Goal: Navigation & Orientation: Find specific page/section

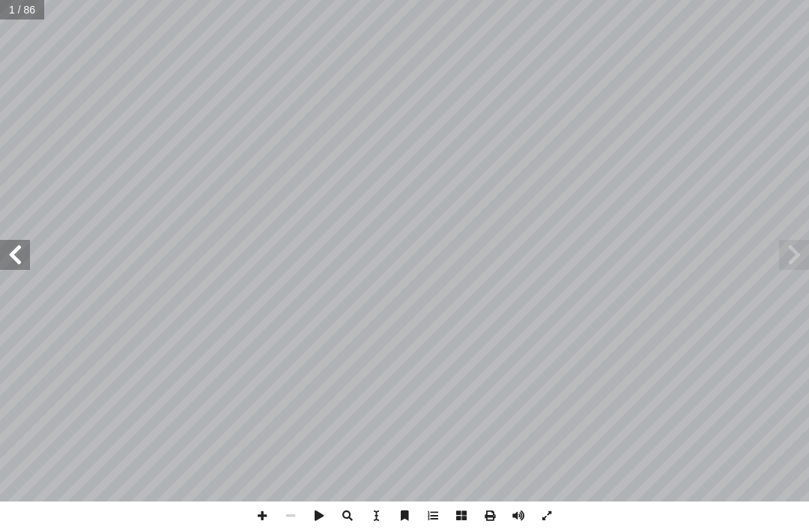
click at [569, 263] on span at bounding box center [794, 255] width 30 height 30
click at [569, 257] on span at bounding box center [794, 255] width 30 height 30
click at [569, 251] on span at bounding box center [794, 255] width 30 height 30
click at [22, 251] on span at bounding box center [15, 255] width 30 height 30
click at [19, 252] on span at bounding box center [15, 255] width 30 height 30
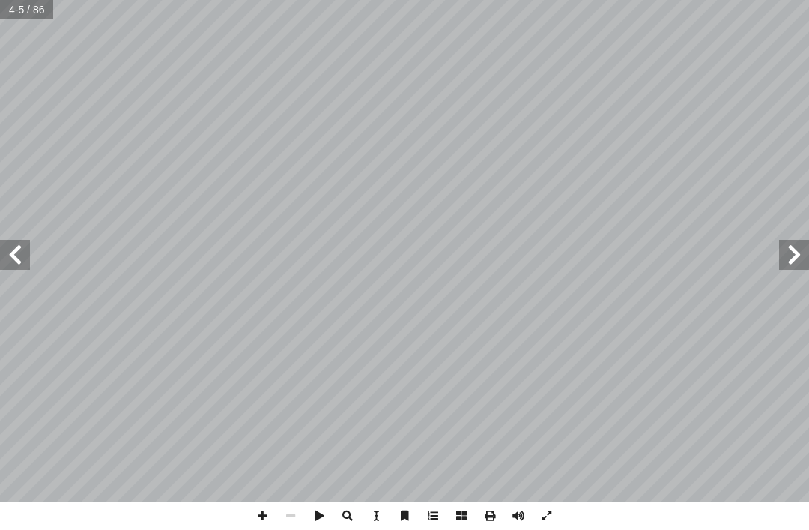
click at [569, 249] on span at bounding box center [794, 255] width 30 height 30
click at [569, 246] on span at bounding box center [794, 255] width 30 height 30
click at [16, 258] on span at bounding box center [15, 255] width 30 height 30
click at [27, 265] on span at bounding box center [15, 255] width 30 height 30
click at [21, 263] on span at bounding box center [15, 255] width 30 height 30
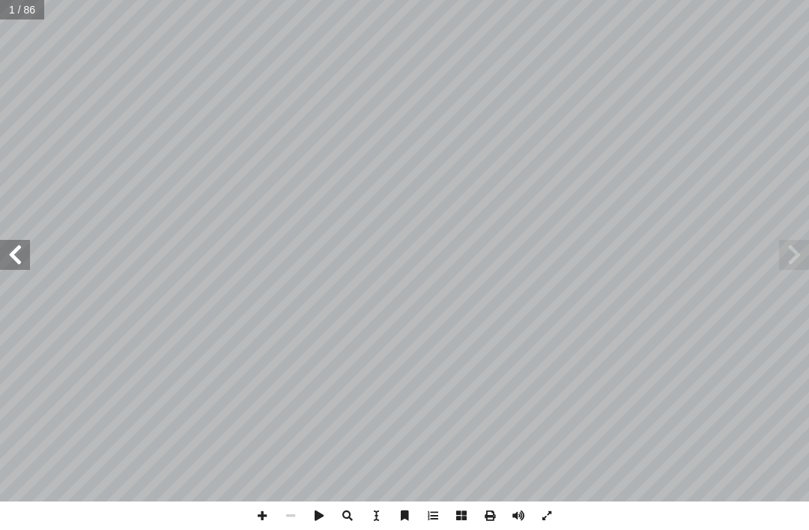
click at [569, 258] on span at bounding box center [794, 255] width 30 height 30
click at [11, 252] on span at bounding box center [15, 255] width 30 height 30
click at [26, 251] on span at bounding box center [15, 255] width 30 height 30
click at [25, 249] on span at bounding box center [15, 255] width 30 height 30
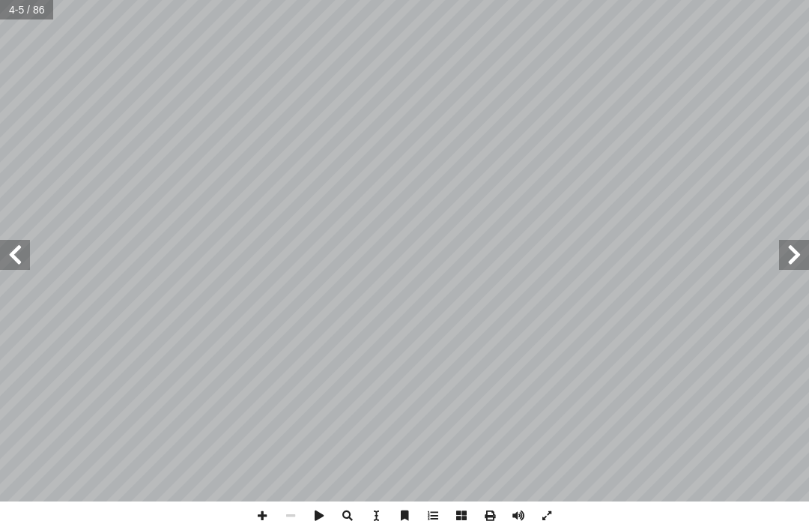
click at [19, 240] on span at bounding box center [15, 255] width 30 height 30
click at [11, 247] on span at bounding box center [15, 255] width 30 height 30
click at [19, 251] on span at bounding box center [15, 255] width 30 height 30
click at [19, 248] on span at bounding box center [15, 255] width 30 height 30
click at [26, 249] on span at bounding box center [15, 255] width 30 height 30
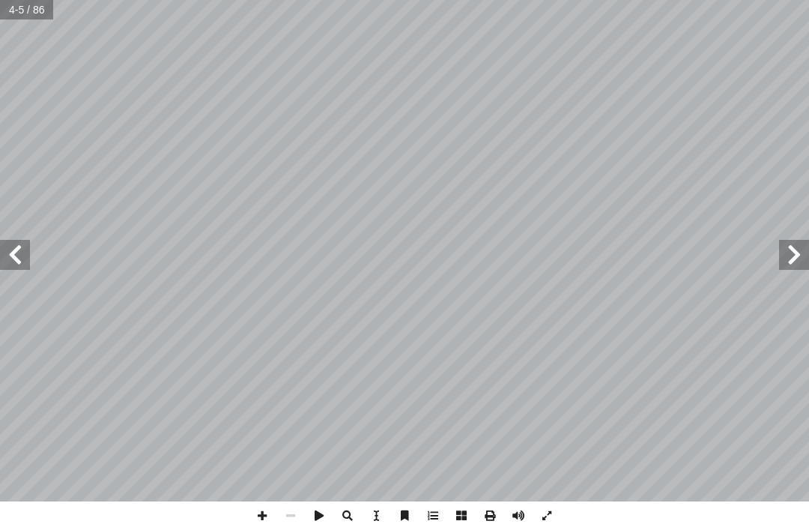
click at [21, 246] on span at bounding box center [15, 255] width 30 height 30
click at [18, 247] on span at bounding box center [15, 255] width 30 height 30
click at [20, 245] on span at bounding box center [15, 255] width 30 height 30
click at [22, 242] on span at bounding box center [15, 255] width 30 height 30
click at [15, 247] on span at bounding box center [15, 255] width 30 height 30
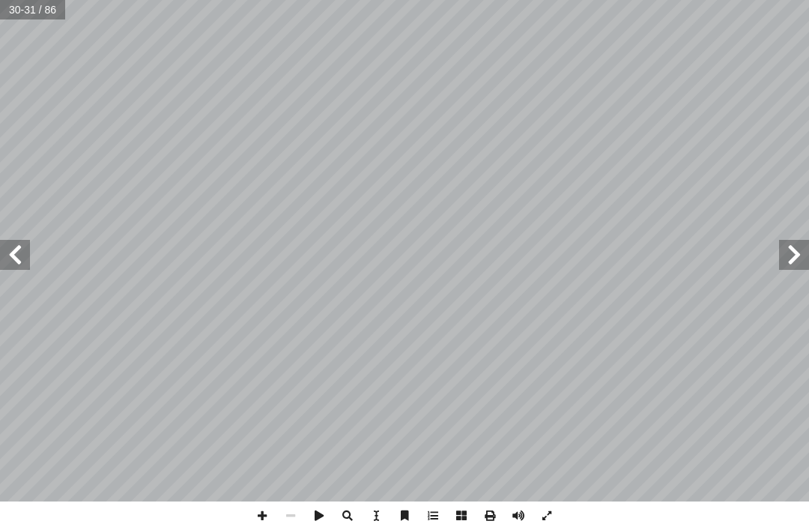
click at [24, 251] on span at bounding box center [15, 255] width 30 height 30
click at [26, 252] on span at bounding box center [15, 255] width 30 height 30
click at [19, 252] on span at bounding box center [15, 255] width 30 height 30
click at [19, 247] on span at bounding box center [15, 255] width 30 height 30
click at [23, 240] on span at bounding box center [15, 255] width 30 height 30
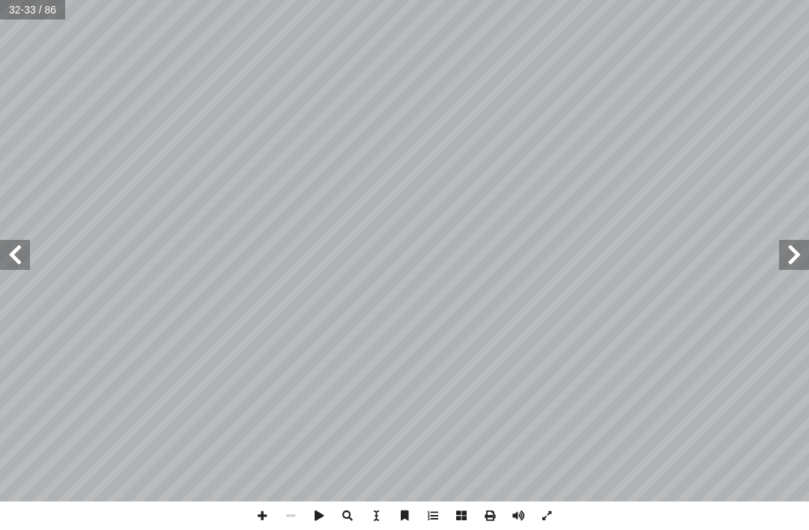
click at [26, 240] on span at bounding box center [15, 255] width 30 height 30
click at [21, 240] on span at bounding box center [15, 255] width 30 height 30
click at [22, 248] on span at bounding box center [15, 255] width 30 height 30
click at [19, 257] on span at bounding box center [15, 255] width 30 height 30
click at [20, 259] on span at bounding box center [15, 255] width 30 height 30
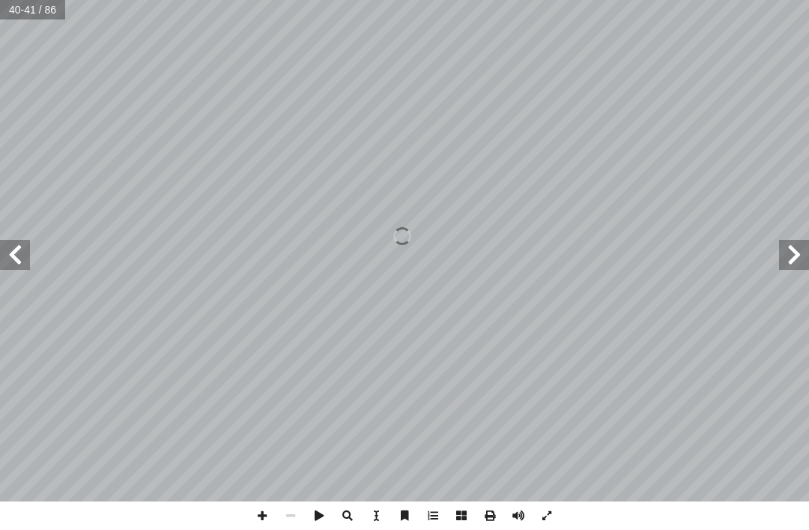
click at [20, 257] on span at bounding box center [15, 255] width 30 height 30
click at [22, 258] on span at bounding box center [15, 255] width 30 height 30
click at [21, 267] on span at bounding box center [15, 255] width 30 height 30
click at [19, 253] on span at bounding box center [15, 255] width 30 height 30
click at [23, 252] on span at bounding box center [15, 255] width 30 height 30
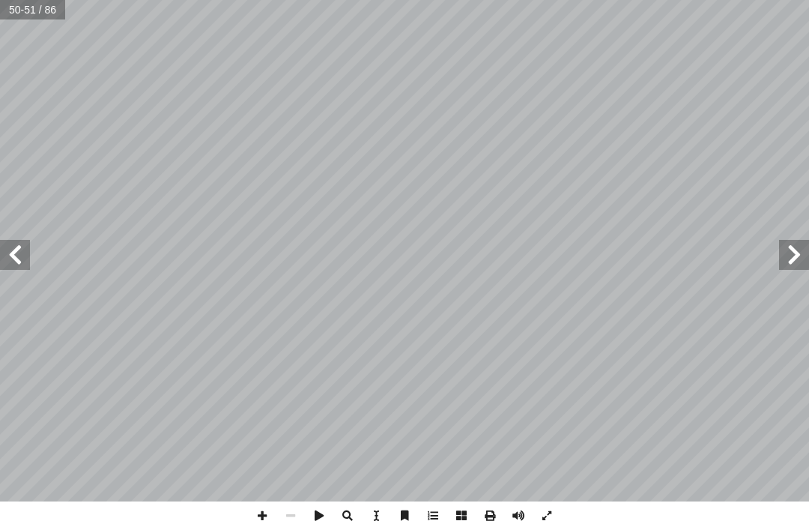
click at [18, 261] on span at bounding box center [15, 255] width 30 height 30
click at [9, 246] on span at bounding box center [15, 255] width 30 height 30
click at [20, 252] on span at bounding box center [15, 255] width 30 height 30
click at [9, 247] on span at bounding box center [15, 255] width 30 height 30
click at [25, 254] on span at bounding box center [15, 255] width 30 height 30
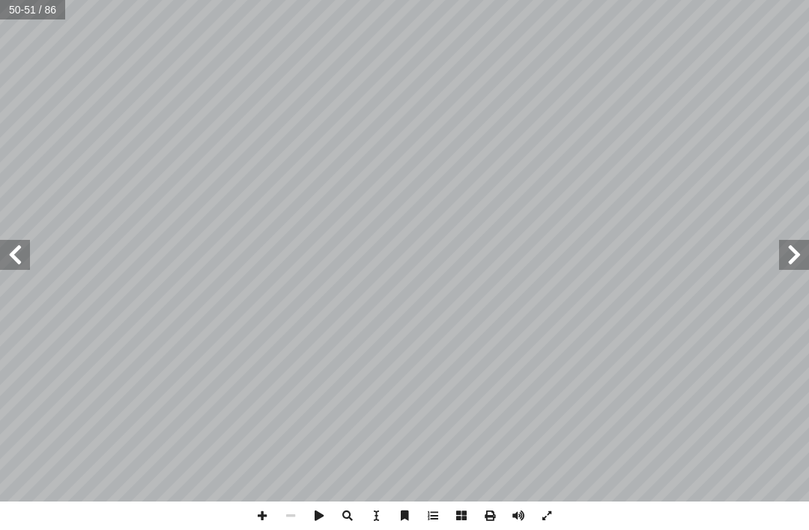
click at [22, 252] on span at bounding box center [15, 255] width 30 height 30
click at [23, 246] on span at bounding box center [15, 255] width 30 height 30
click at [20, 248] on span at bounding box center [15, 255] width 30 height 30
click at [20, 249] on span at bounding box center [15, 255] width 30 height 30
click at [20, 269] on span at bounding box center [15, 255] width 30 height 30
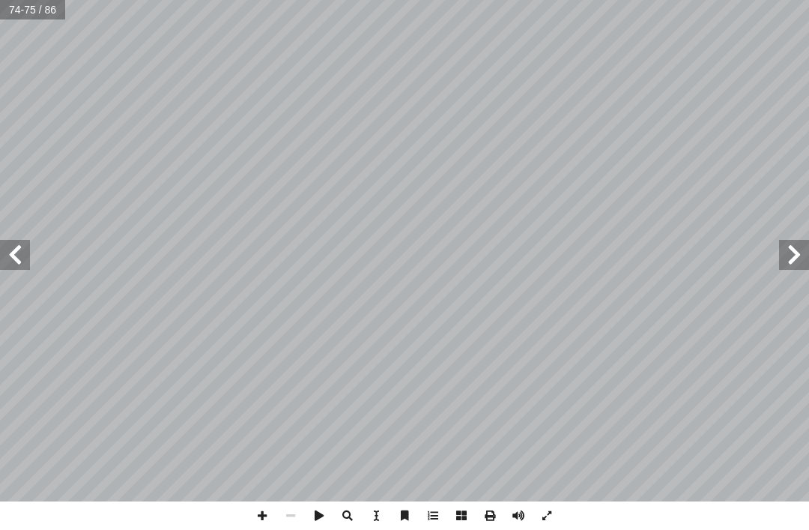
click at [18, 267] on span at bounding box center [15, 255] width 30 height 30
click at [16, 261] on span at bounding box center [15, 255] width 30 height 30
click at [13, 261] on span at bounding box center [15, 255] width 30 height 30
click at [569, 248] on span at bounding box center [794, 255] width 30 height 30
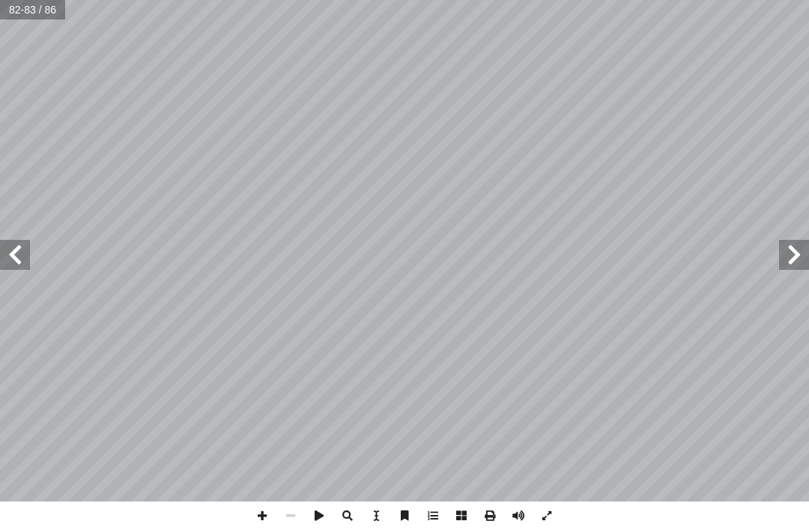
click at [569, 246] on span at bounding box center [794, 255] width 30 height 30
click at [569, 244] on span at bounding box center [794, 255] width 30 height 30
click at [569, 250] on span at bounding box center [794, 255] width 30 height 30
click at [569, 258] on span at bounding box center [794, 255] width 30 height 30
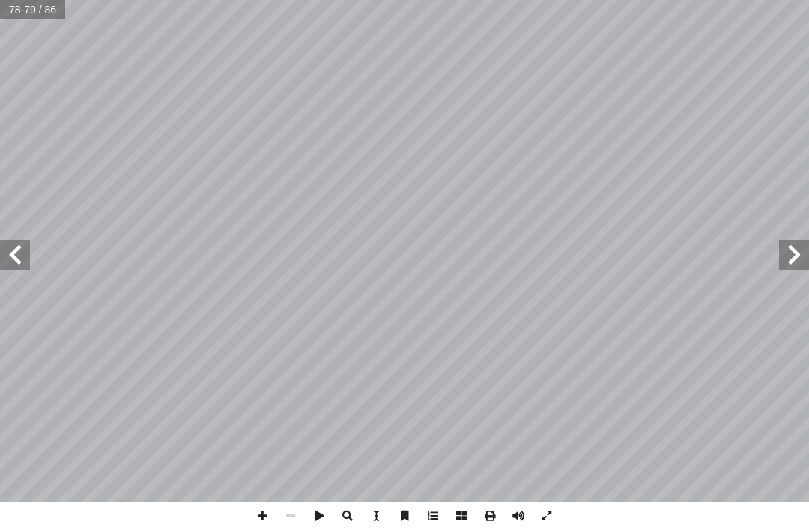
click at [569, 252] on span at bounding box center [794, 255] width 30 height 30
click at [13, 249] on span at bounding box center [15, 255] width 30 height 30
click at [13, 259] on span at bounding box center [15, 255] width 30 height 30
click at [19, 240] on span at bounding box center [15, 255] width 30 height 30
